Goal: Book appointment/travel/reservation

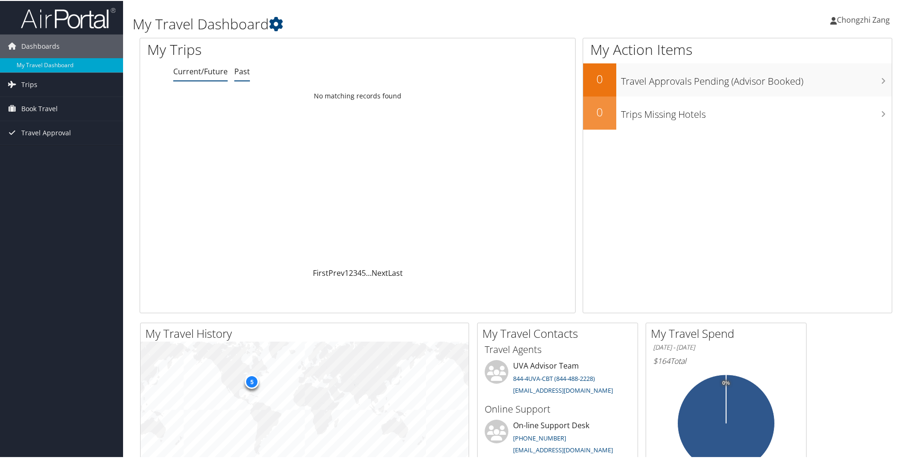
click at [236, 72] on link "Past" at bounding box center [242, 70] width 16 height 10
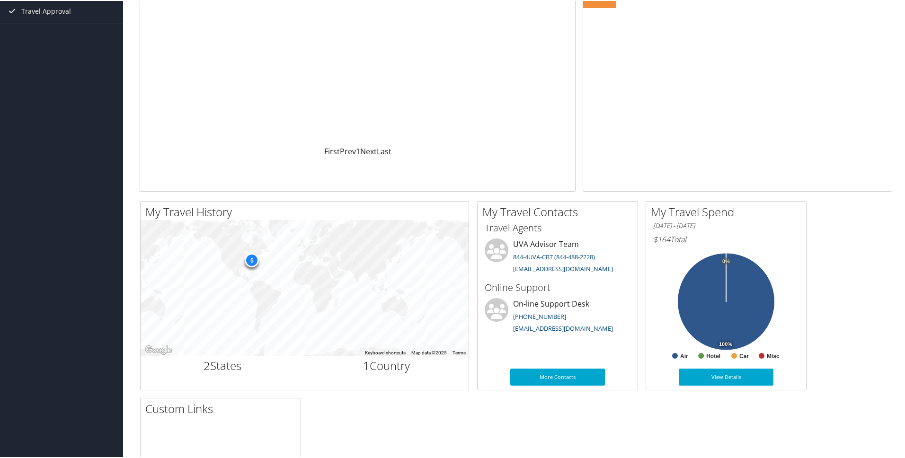
scroll to position [128, 0]
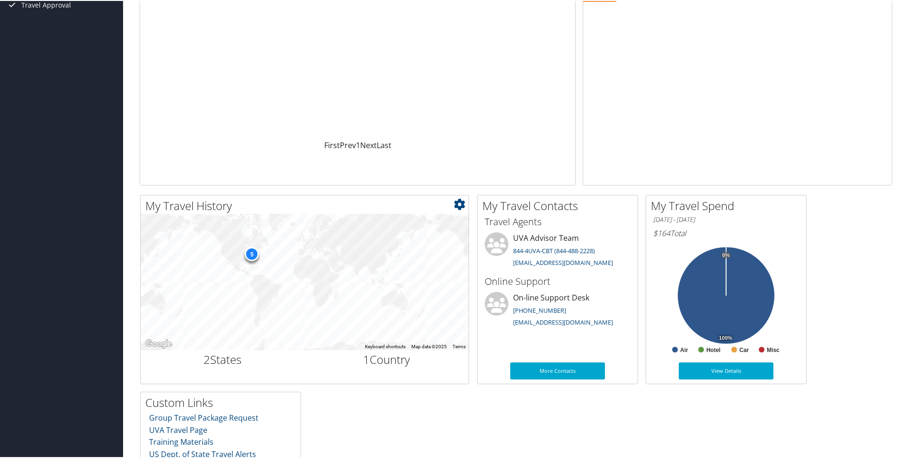
click at [252, 254] on div "5" at bounding box center [252, 253] width 14 height 14
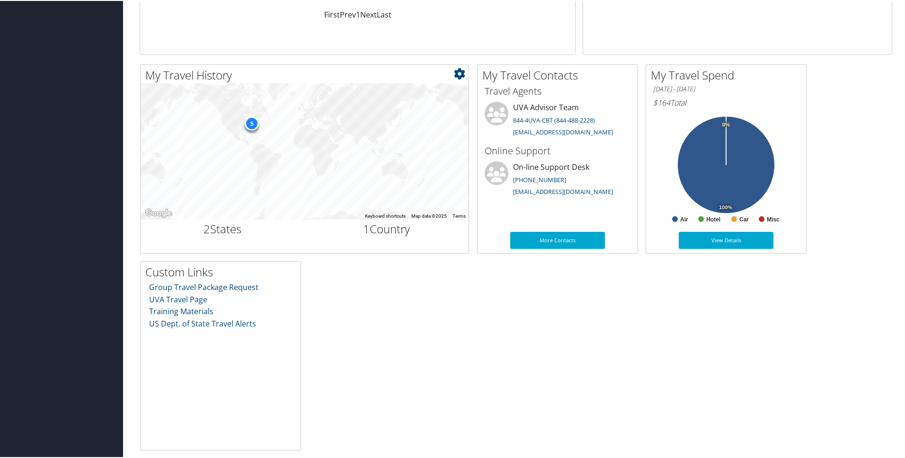
scroll to position [0, 0]
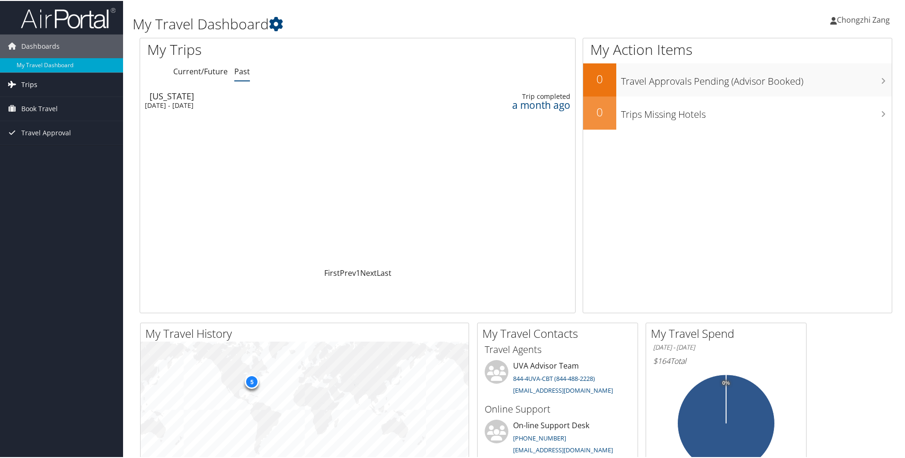
click at [72, 83] on link "Trips" at bounding box center [61, 84] width 123 height 24
click at [64, 102] on link "Current/Future Trips" at bounding box center [61, 103] width 123 height 14
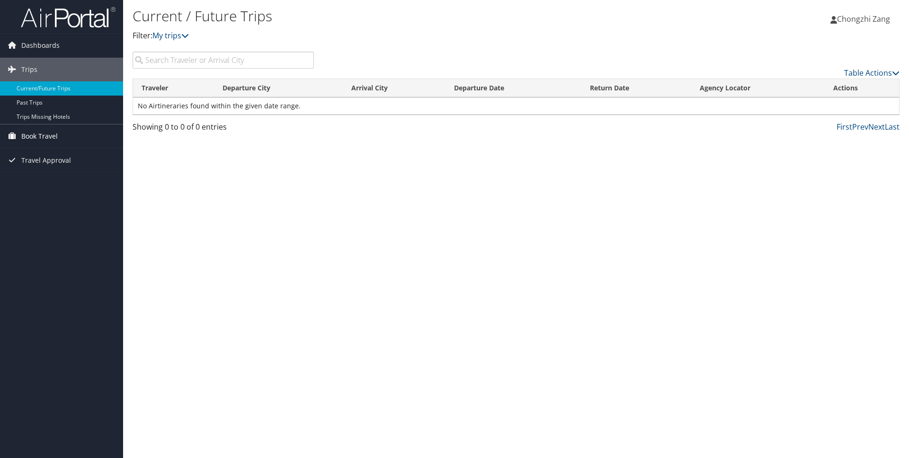
click at [59, 138] on link "Book Travel" at bounding box center [61, 137] width 123 height 24
click at [84, 157] on link "Agent Booking Request" at bounding box center [61, 155] width 123 height 14
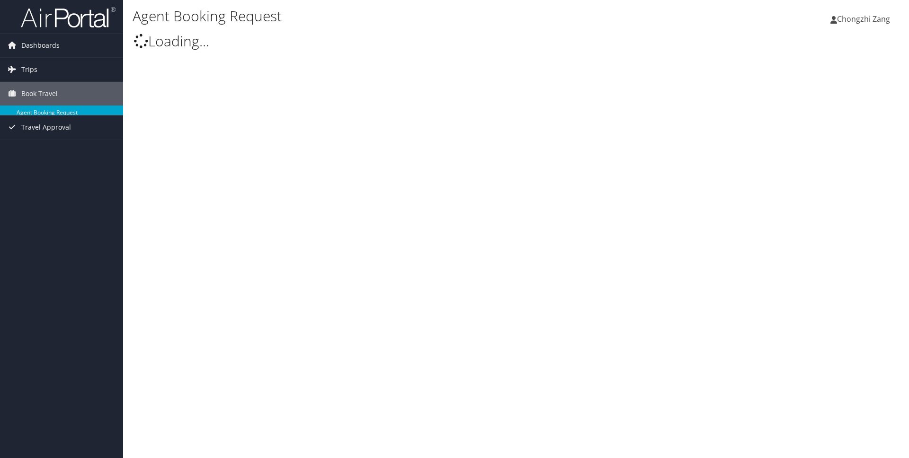
type input "Chongzhi Zang"
select select "[EMAIL_ADDRESS][DOMAIN_NAME]"
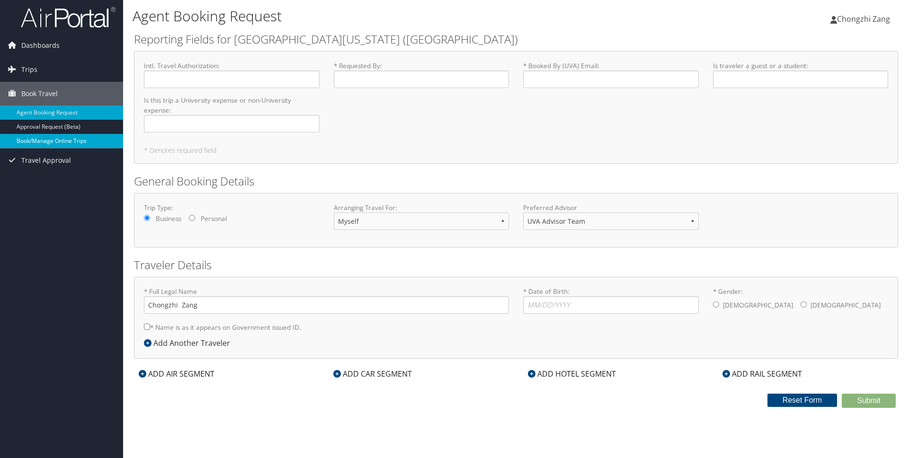
click at [64, 146] on link "Book/Manage Online Trips" at bounding box center [61, 141] width 123 height 14
